Goal: Task Accomplishment & Management: Manage account settings

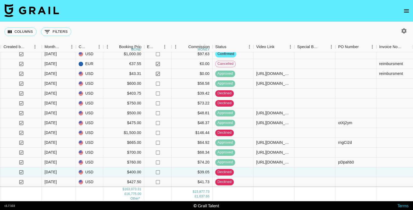
scroll to position [2601, 406]
click at [283, 159] on div "[URL][DOMAIN_NAME][DOMAIN_NAME], [URL][DOMAIN_NAME]" at bounding box center [273, 161] width 35 height 5
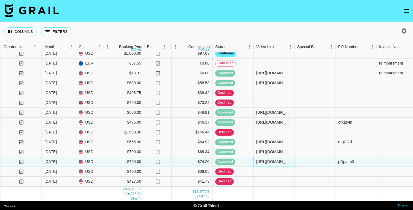
click at [283, 162] on div "[URL][DOMAIN_NAME][DOMAIN_NAME], [URL][DOMAIN_NAME]" at bounding box center [273, 161] width 35 height 5
click at [326, 156] on div at bounding box center [314, 152] width 41 height 10
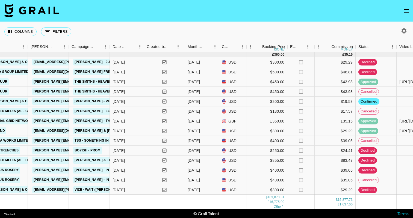
scroll to position [2780, 263]
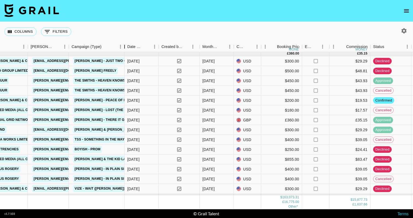
drag, startPoint x: 112, startPoint y: 47, endPoint x: 125, endPoint y: 47, distance: 13.4
click at [125, 47] on div "Campaign (Type)" at bounding box center [124, 46] width 7 height 11
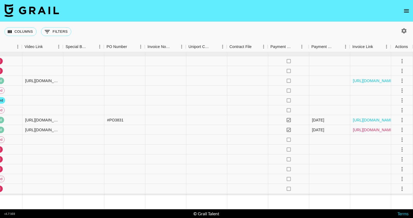
scroll to position [2780, 650]
click at [379, 131] on link "[URL][DOMAIN_NAME]" at bounding box center [373, 129] width 41 height 5
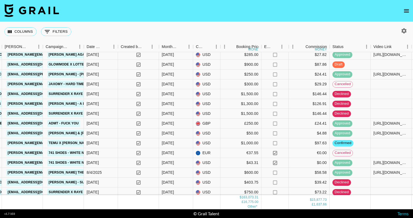
scroll to position [2525, 289]
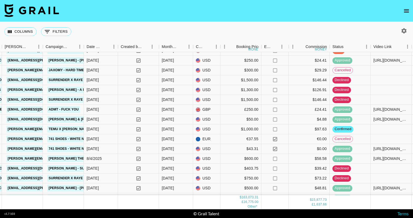
click at [192, 10] on nav at bounding box center [206, 11] width 413 height 22
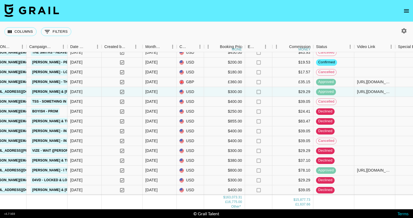
scroll to position [2817, 305]
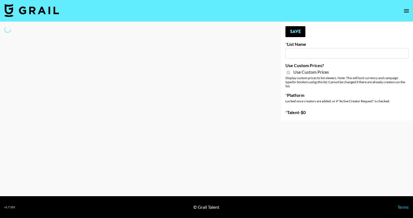
type input "E-Com Platform - TikTok"
checkbox input "true"
select select "Brand"
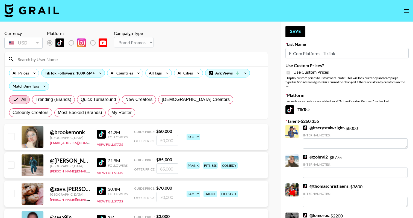
click at [97, 60] on input at bounding box center [139, 59] width 250 height 9
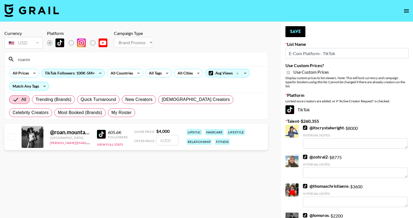
type input "roanm"
click at [10, 131] on div "@ roan.mountains Netherlands amanda.johnsson@grail-talent.com 605.6K Followers …" at bounding box center [135, 137] width 263 height 26
click at [160, 138] on input "number" at bounding box center [167, 140] width 22 height 10
click at [9, 133] on div at bounding box center [11, 136] width 8 height 9
click at [11, 137] on input "checkbox" at bounding box center [11, 136] width 7 height 7
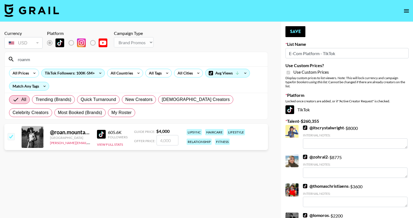
checkbox input "true"
type input "4000"
click at [290, 34] on button "Save" at bounding box center [295, 31] width 20 height 11
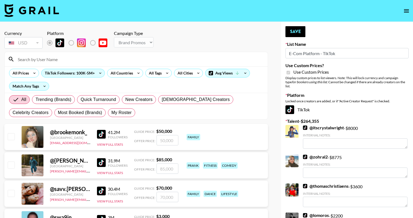
click at [66, 65] on div at bounding box center [136, 59] width 263 height 14
click at [66, 61] on input at bounding box center [139, 59] width 250 height 9
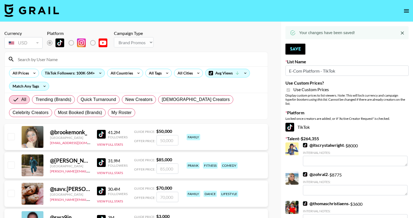
type input "m"
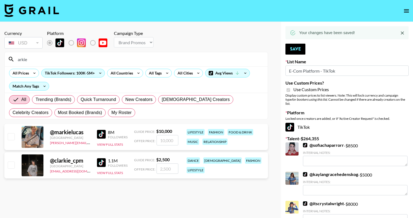
type input "arkie"
click at [13, 133] on div at bounding box center [11, 136] width 8 height 9
click at [10, 136] on input "checkbox" at bounding box center [11, 136] width 7 height 7
checkbox input "true"
type input "10000"
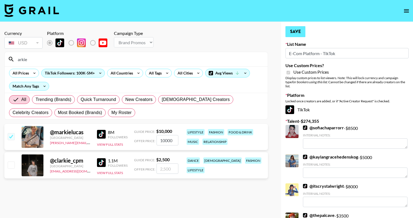
click at [293, 28] on button "Save" at bounding box center [295, 31] width 20 height 11
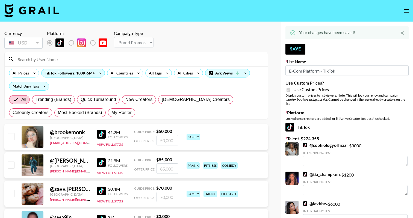
click at [79, 63] on input at bounding box center [139, 59] width 250 height 9
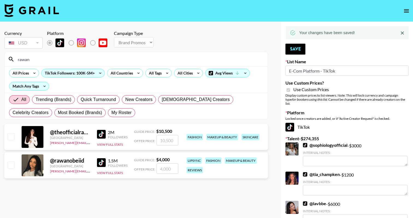
type input "rawan"
click at [12, 165] on input "checkbox" at bounding box center [11, 165] width 7 height 7
checkbox input "true"
type input "4000"
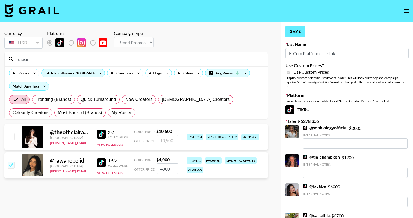
click at [296, 31] on button "Save" at bounding box center [295, 31] width 20 height 11
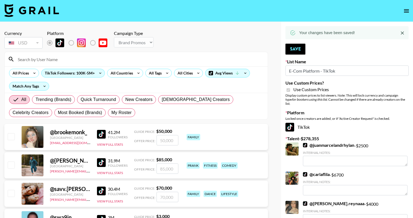
click at [29, 59] on input at bounding box center [139, 59] width 250 height 9
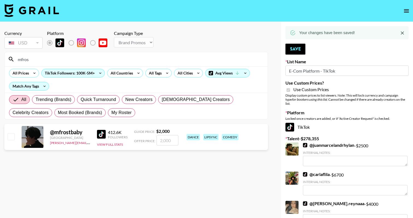
type input "mfros"
click at [12, 139] on input "checkbox" at bounding box center [11, 136] width 7 height 7
checkbox input "true"
type input "2000"
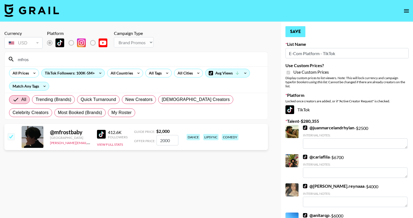
click at [303, 31] on button "Save" at bounding box center [295, 31] width 20 height 11
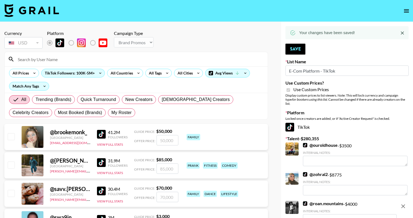
click at [115, 57] on input at bounding box center [139, 59] width 250 height 9
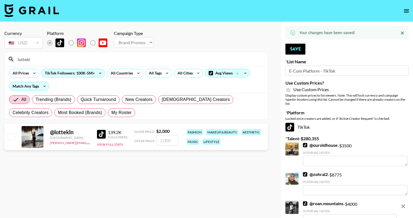
type input "lottekl"
click at [8, 136] on input "checkbox" at bounding box center [11, 136] width 7 height 7
checkbox input "true"
type input "2000"
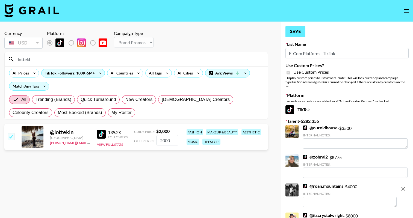
click at [300, 29] on button "Save" at bounding box center [295, 31] width 20 height 11
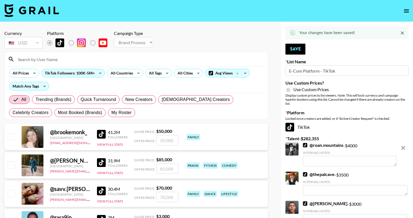
click at [99, 52] on div at bounding box center [136, 59] width 263 height 14
click at [97, 59] on input at bounding box center [139, 59] width 250 height 9
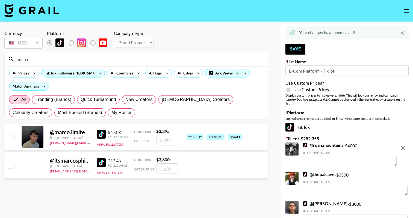
type input "marco"
click at [7, 136] on div at bounding box center [11, 136] width 8 height 9
click at [13, 136] on input "checkbox" at bounding box center [11, 136] width 7 height 7
checkbox input "true"
type input "3295"
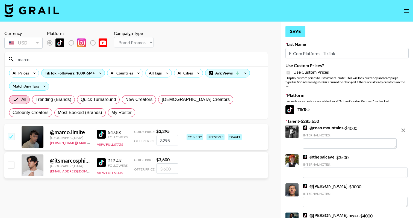
click at [298, 32] on button "Save" at bounding box center [295, 31] width 20 height 11
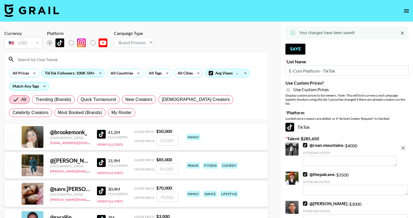
click at [48, 63] on input at bounding box center [139, 59] width 250 height 9
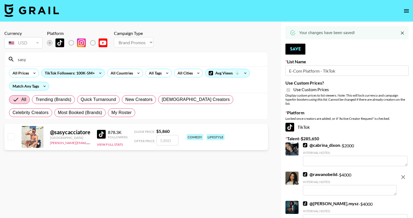
type input "sasy"
click at [14, 135] on div "@ sasycacciatore Italy amanda.johnsson@grail-talent.com 878.3K Followers View F…" at bounding box center [135, 137] width 263 height 26
click at [13, 136] on input "checkbox" at bounding box center [11, 136] width 7 height 7
checkbox input "true"
type input "5860"
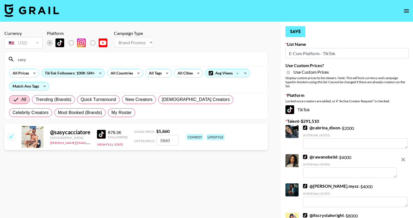
click at [299, 30] on button "Save" at bounding box center [295, 31] width 20 height 11
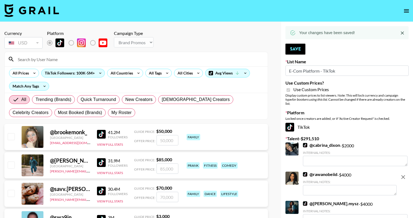
click at [108, 60] on input at bounding box center [139, 59] width 250 height 9
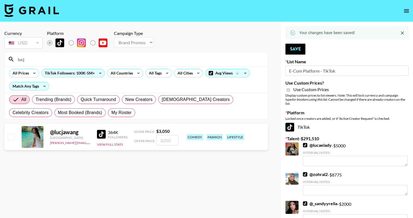
type input "lucj"
click at [6, 137] on div "@ lucjawang Italy amanda.johnsson@grail-talent.com 364K Followers View Full Sta…" at bounding box center [135, 137] width 263 height 26
click at [8, 137] on input "checkbox" at bounding box center [11, 136] width 7 height 7
checkbox input "true"
type input "3050"
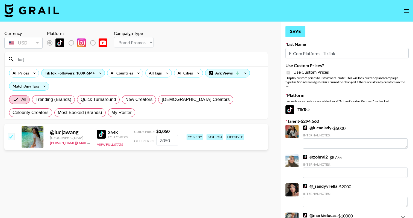
click at [294, 33] on button "Save" at bounding box center [295, 31] width 20 height 11
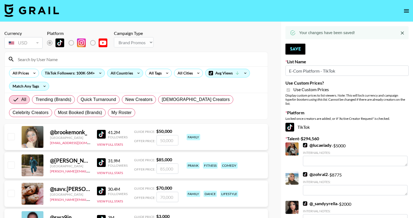
click at [115, 69] on div "All Countries" at bounding box center [120, 73] width 27 height 8
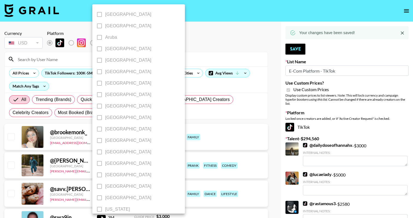
click at [115, 64] on label "Austria" at bounding box center [135, 60] width 82 height 11
click at [194, 57] on div at bounding box center [206, 109] width 413 height 218
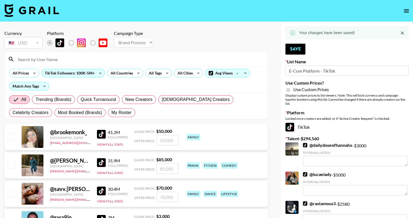
click at [190, 59] on div "Albania Argentina Aruba Australia Austria Barbados Belgium Brazil Canada Chile …" at bounding box center [206, 109] width 413 height 218
click at [188, 56] on input at bounding box center [139, 59] width 250 height 9
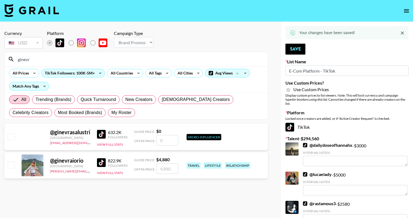
type input "ginevr"
click at [11, 167] on input "checkbox" at bounding box center [11, 165] width 7 height 7
checkbox input "true"
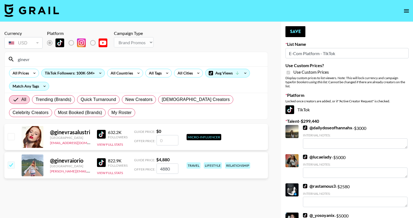
type input "4880"
click at [300, 27] on button "Save" at bounding box center [295, 31] width 20 height 11
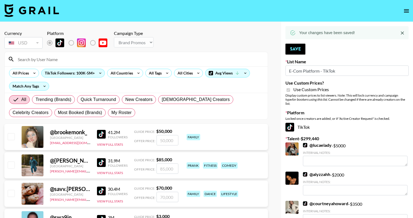
click at [148, 59] on input at bounding box center [139, 59] width 250 height 9
click at [102, 64] on div at bounding box center [136, 59] width 263 height 14
click at [99, 61] on input at bounding box center [139, 59] width 250 height 9
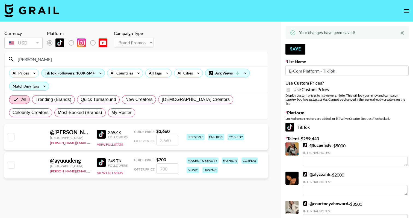
type input "camilla"
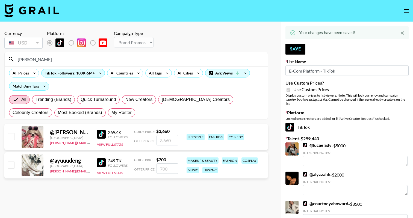
click at [11, 136] on input "checkbox" at bounding box center [11, 136] width 7 height 7
checkbox input "true"
type input "3660"
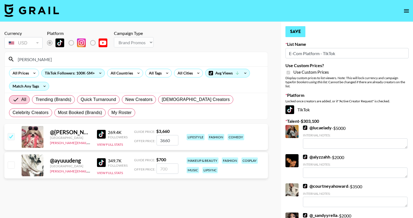
click at [303, 34] on button "Save" at bounding box center [295, 31] width 20 height 11
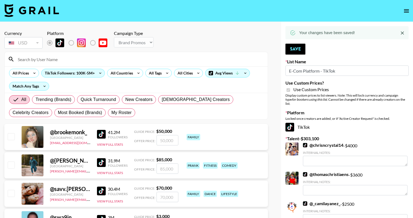
click at [51, 63] on input at bounding box center [139, 59] width 250 height 9
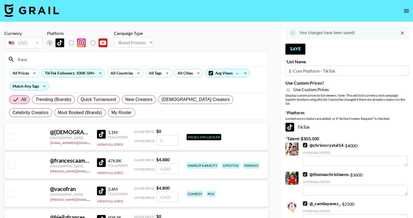
type input "franc"
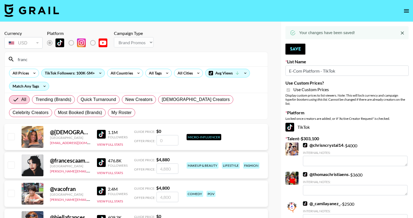
click at [11, 163] on input "checkbox" at bounding box center [11, 165] width 7 height 7
checkbox input "true"
type input "4880"
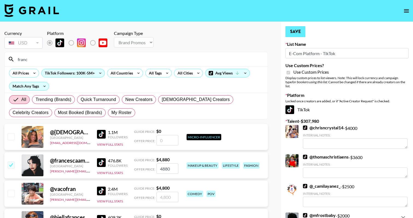
click at [304, 31] on button "Save" at bounding box center [295, 31] width 20 height 11
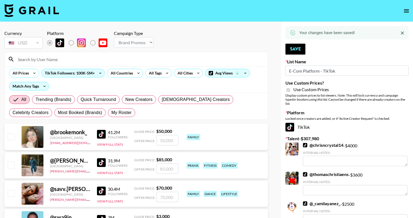
click at [111, 64] on div at bounding box center [136, 59] width 263 height 14
click at [109, 59] on input at bounding box center [139, 59] width 250 height 9
click at [22, 63] on input at bounding box center [139, 59] width 250 height 9
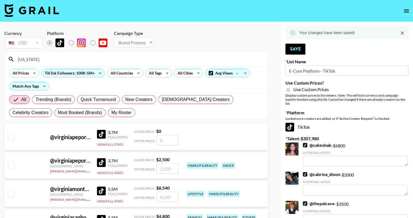
type input "virginia"
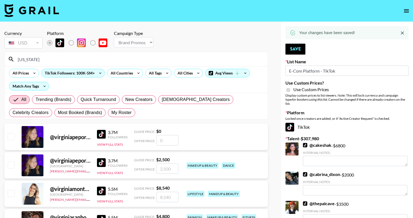
click at [12, 194] on input "checkbox" at bounding box center [11, 193] width 7 height 7
checkbox input "true"
type input "8540"
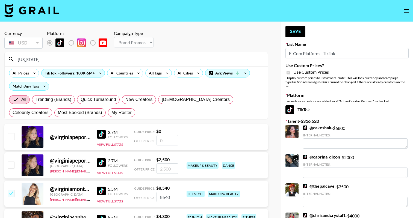
click at [298, 33] on button "Save" at bounding box center [295, 31] width 20 height 11
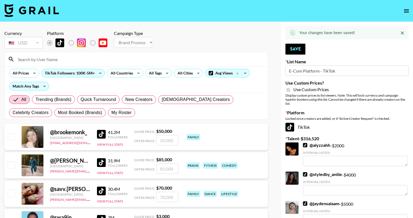
click at [22, 62] on input at bounding box center [139, 59] width 250 height 9
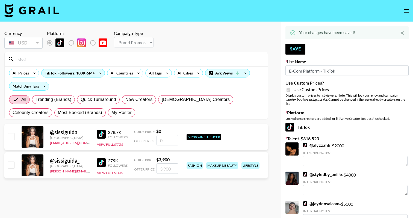
type input "sissi"
click at [8, 165] on input "checkbox" at bounding box center [11, 165] width 7 height 7
checkbox input "true"
type input "3900"
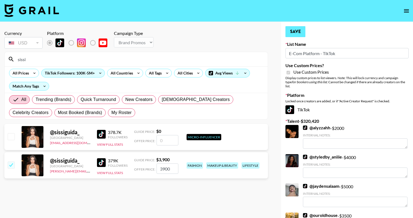
click at [298, 35] on button "Save" at bounding box center [295, 31] width 20 height 11
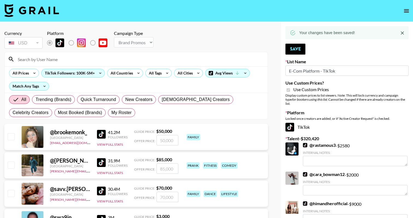
click at [75, 55] on input at bounding box center [139, 59] width 250 height 9
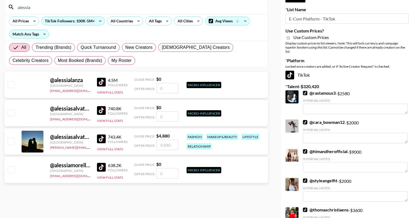
scroll to position [56, 0]
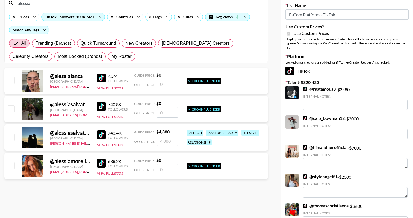
type input "alessia"
click at [10, 137] on input "checkbox" at bounding box center [11, 137] width 7 height 7
checkbox input "true"
type input "4880"
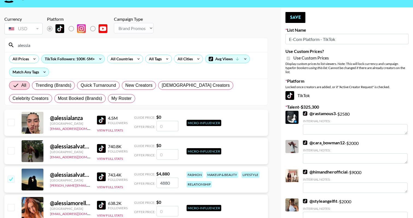
scroll to position [5, 0]
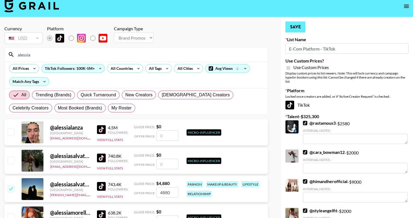
click at [295, 29] on button "Save" at bounding box center [295, 27] width 20 height 11
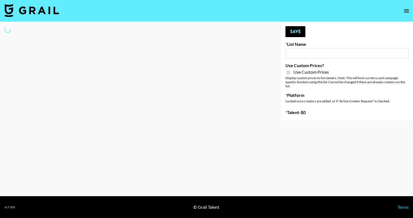
type input "Brickhouse - Relatable (20th Sept)"
checkbox input "true"
select select "Brand"
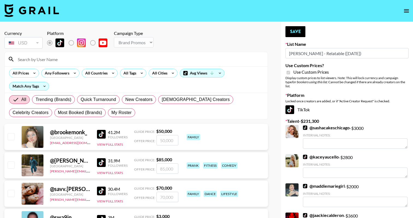
click at [141, 54] on div at bounding box center [136, 59] width 263 height 14
click at [133, 60] on input at bounding box center [139, 59] width 250 height 9
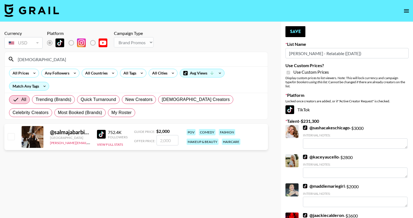
type input "salmaj"
click at [8, 139] on input "checkbox" at bounding box center [11, 136] width 7 height 7
checkbox input "true"
type input "2000"
click at [300, 34] on button "Save" at bounding box center [295, 31] width 20 height 11
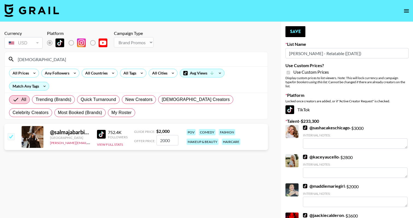
click at [91, 59] on input "salmaj" at bounding box center [139, 59] width 250 height 9
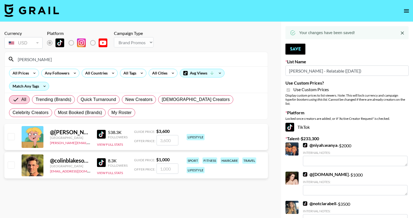
type input "colin"
click at [8, 140] on input "checkbox" at bounding box center [11, 136] width 7 height 7
checkbox input "true"
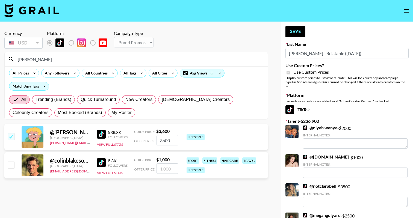
type input "3600"
click at [288, 31] on button "Save" at bounding box center [295, 31] width 20 height 11
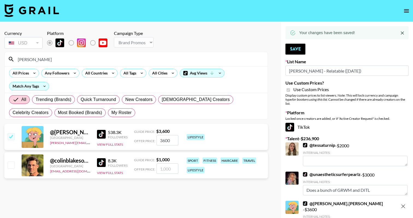
click at [78, 63] on input "colin" at bounding box center [139, 59] width 250 height 9
click at [408, 10] on icon "open drawer" at bounding box center [406, 11] width 7 height 7
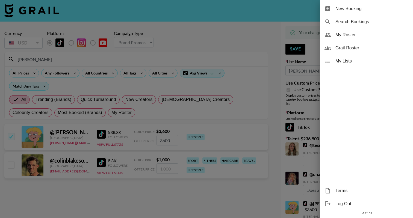
click at [358, 37] on span "My Roster" at bounding box center [371, 35] width 73 height 7
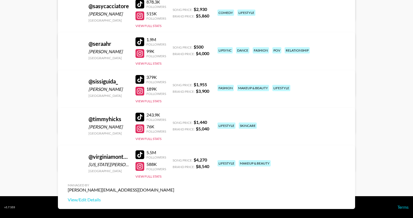
scroll to position [1270, 0]
